Goal: Communication & Community: Answer question/provide support

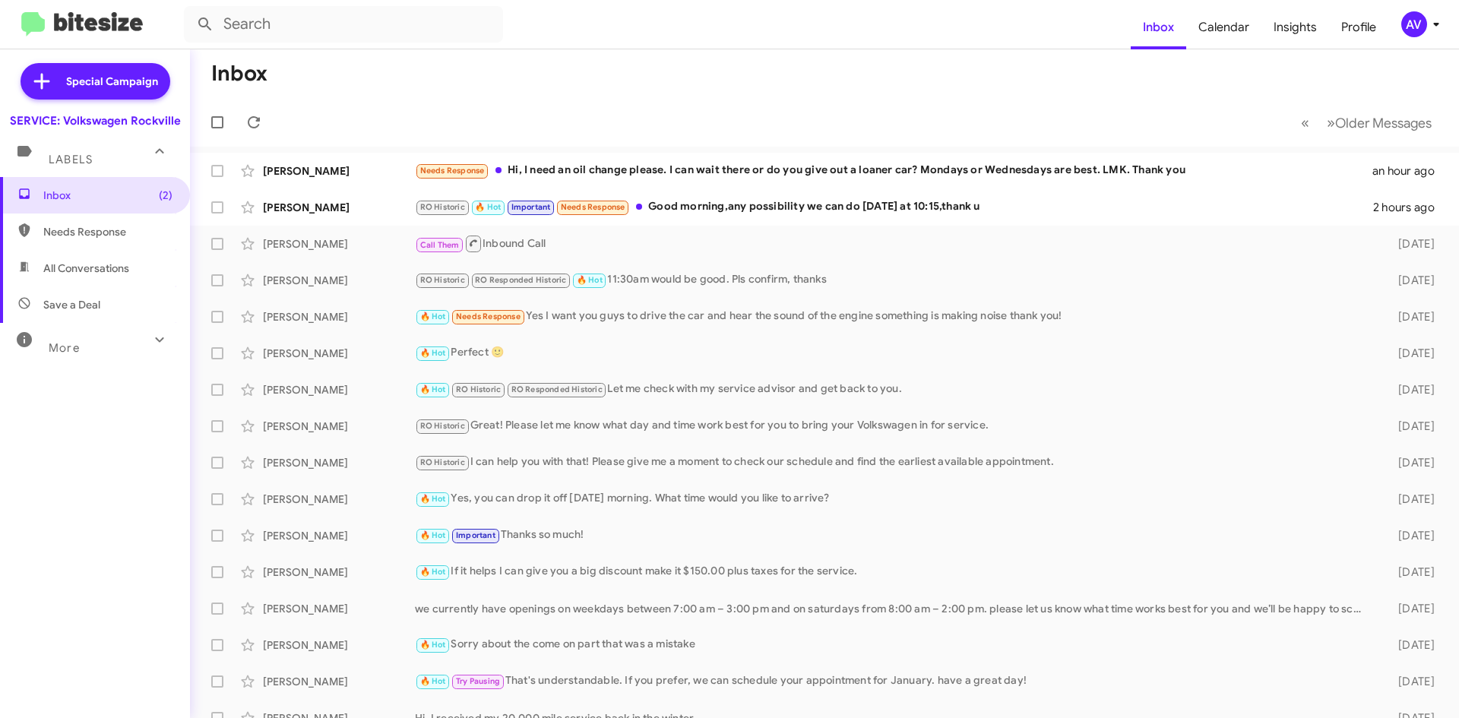
drag, startPoint x: 652, startPoint y: 172, endPoint x: 621, endPoint y: 90, distance: 87.8
click at [621, 90] on mat-toolbar-row "Inbox" at bounding box center [824, 73] width 1269 height 49
click at [635, 177] on div "Needs Response Hi, I need an oil change please. I can wait there or do you give…" at bounding box center [900, 170] width 971 height 17
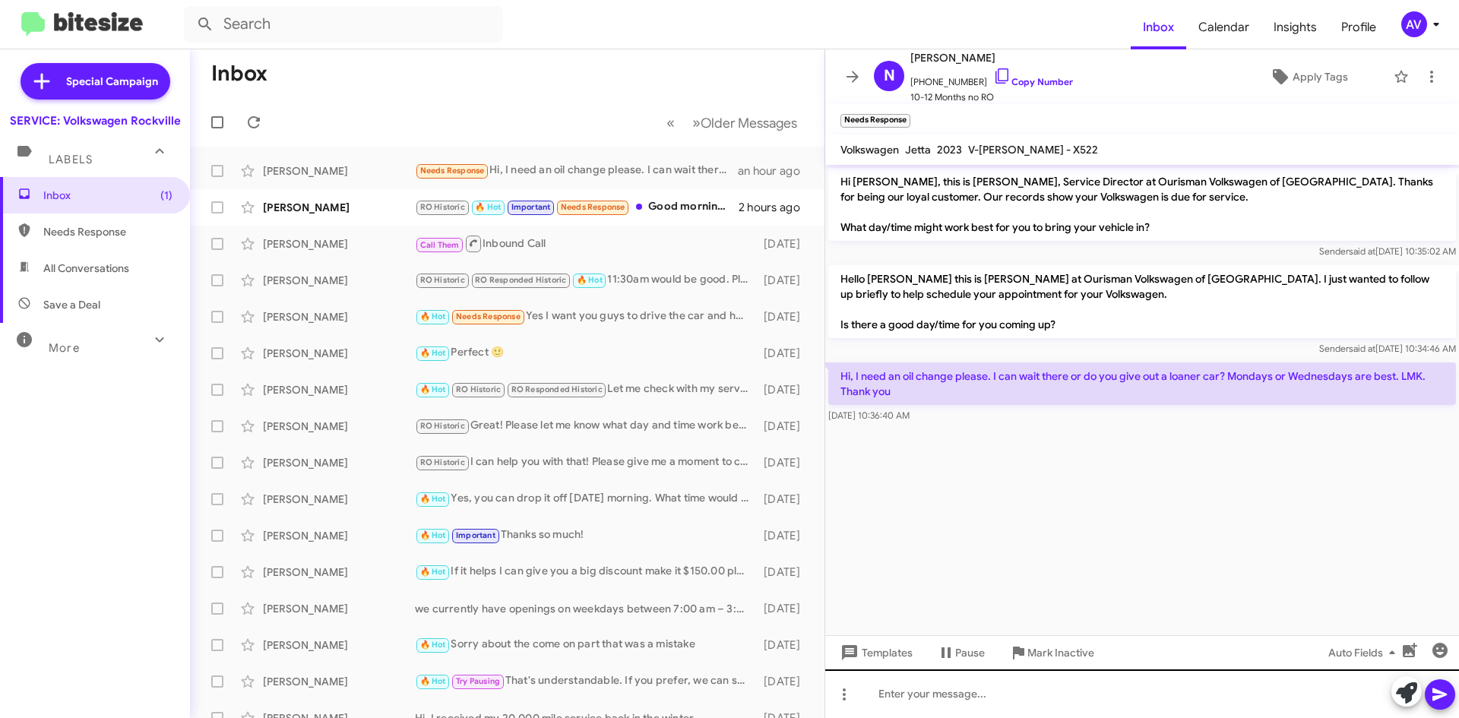
drag, startPoint x: 1424, startPoint y: 640, endPoint x: 1413, endPoint y: 715, distance: 76.0
click at [1425, 657] on div "Auto Fields" at bounding box center [1376, 652] width 158 height 34
